Goal: Navigation & Orientation: Find specific page/section

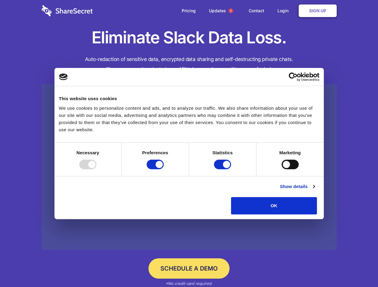
click at [96, 169] on div at bounding box center [87, 165] width 17 height 10
click at [164, 169] on input "Preferences" at bounding box center [155, 165] width 17 height 10
checkbox input "false"
click at [223, 169] on input "Statistics" at bounding box center [222, 165] width 17 height 10
checkbox input "false"
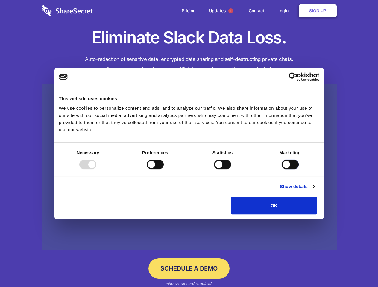
click at [282, 169] on input "Marketing" at bounding box center [290, 165] width 17 height 10
checkbox input "true"
click at [314, 190] on link "Show details" at bounding box center [297, 186] width 35 height 7
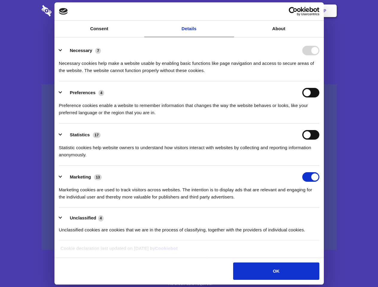
click at [319, 81] on li "Necessary 7 Necessary cookies help make a website usable by enabling basic func…" at bounding box center [189, 60] width 260 height 42
click at [230, 11] on span "1" at bounding box center [230, 10] width 5 height 5
